Goal: Information Seeking & Learning: Learn about a topic

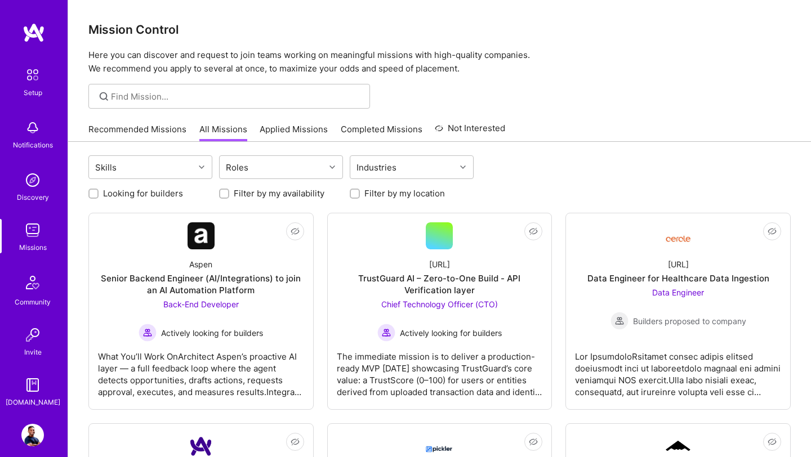
click at [119, 131] on link "Recommended Missions" at bounding box center [137, 132] width 98 height 19
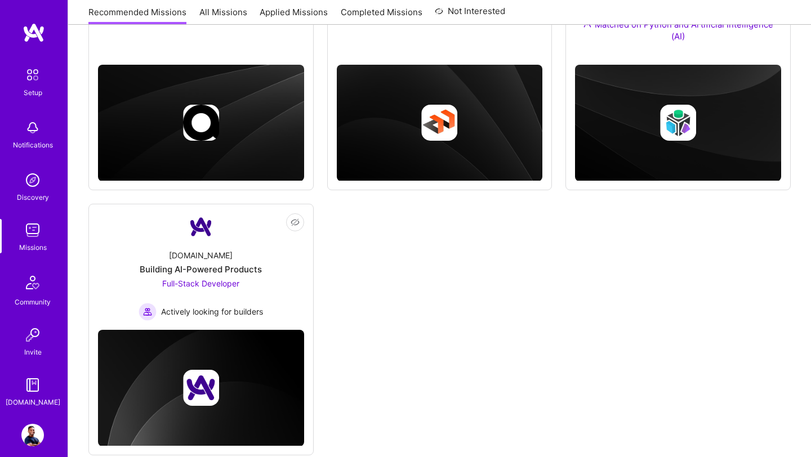
scroll to position [341, 0]
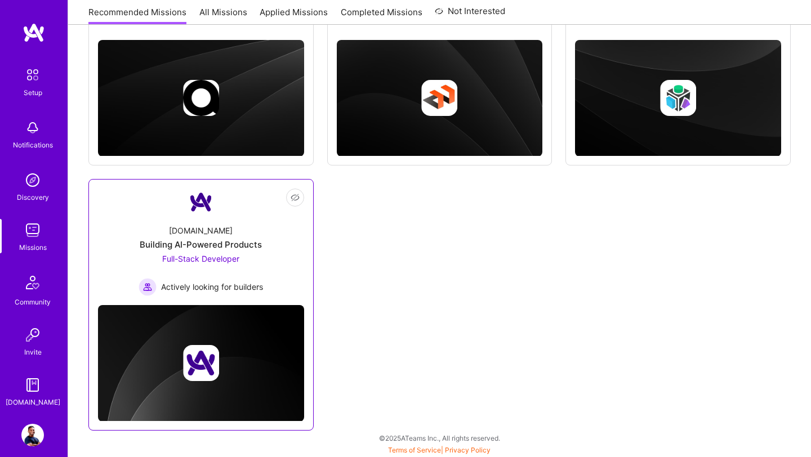
click at [209, 230] on div "[DOMAIN_NAME]" at bounding box center [201, 231] width 64 height 12
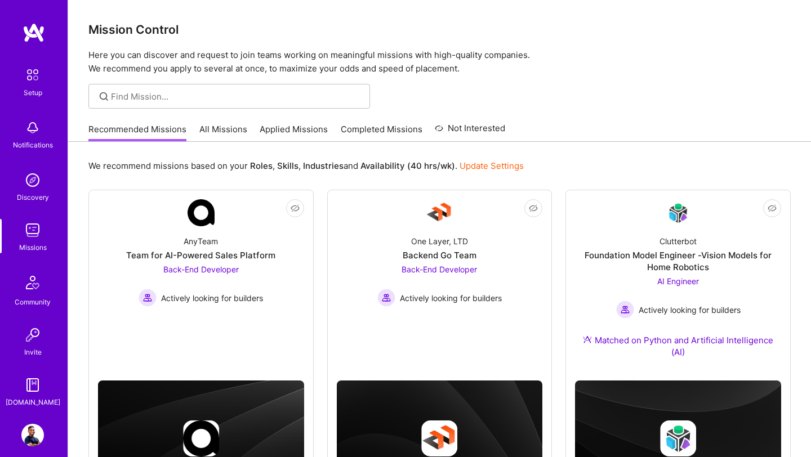
click at [231, 127] on link "All Missions" at bounding box center [223, 132] width 48 height 19
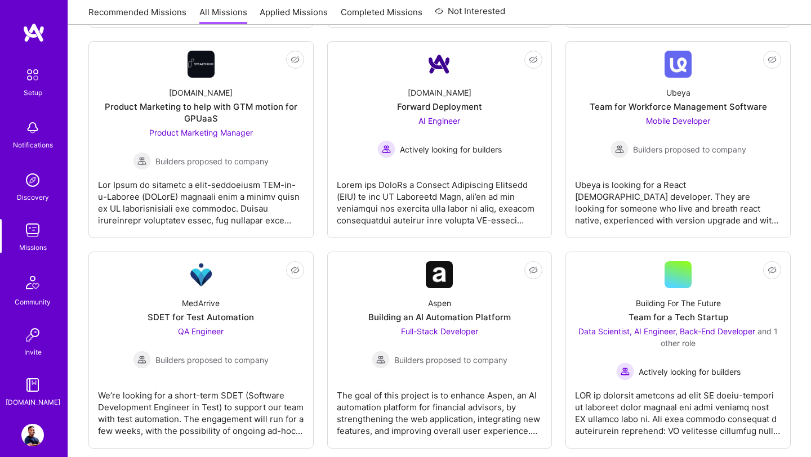
scroll to position [597, 0]
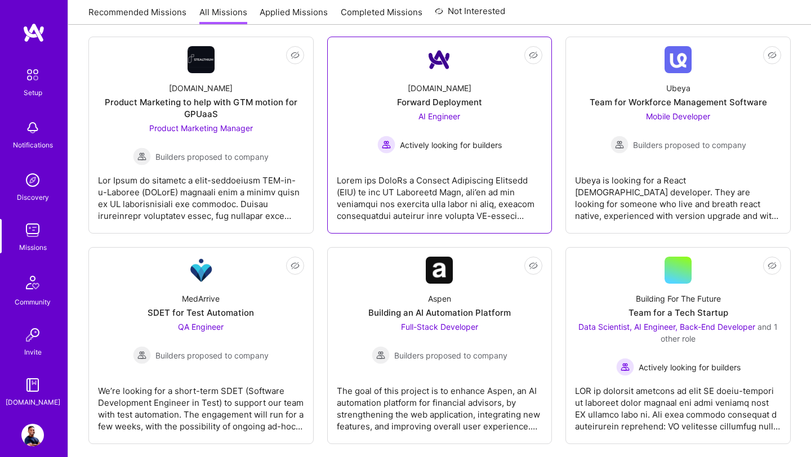
click at [447, 62] on img at bounding box center [439, 59] width 27 height 27
